Goal: Task Accomplishment & Management: Use online tool/utility

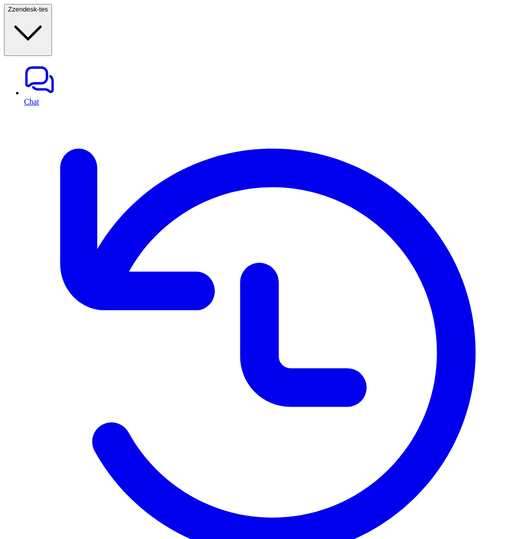
type textarea "**********"
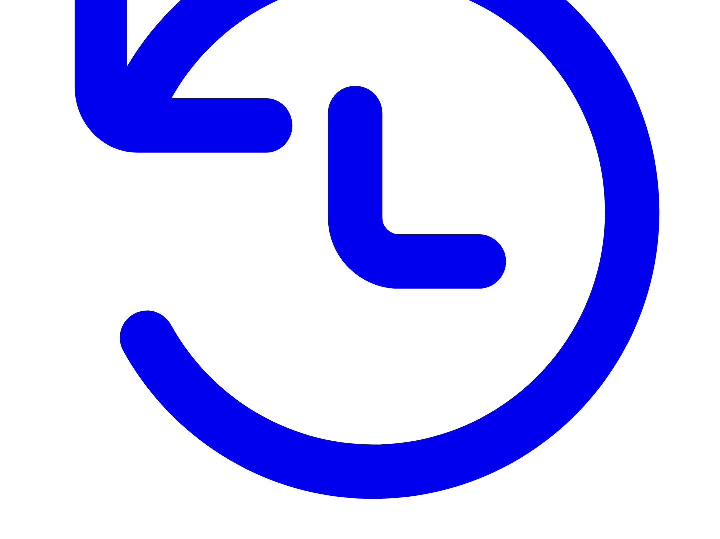
scroll to position [285, 0]
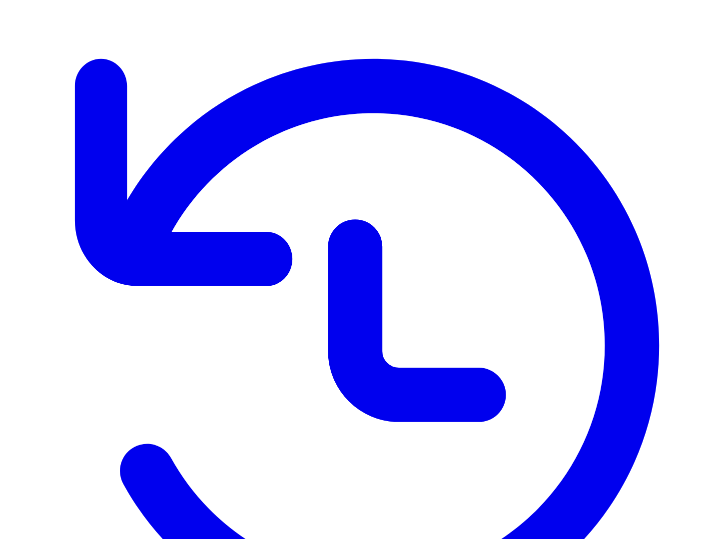
scroll to position [0, 0]
